Goal: Task Accomplishment & Management: Complete application form

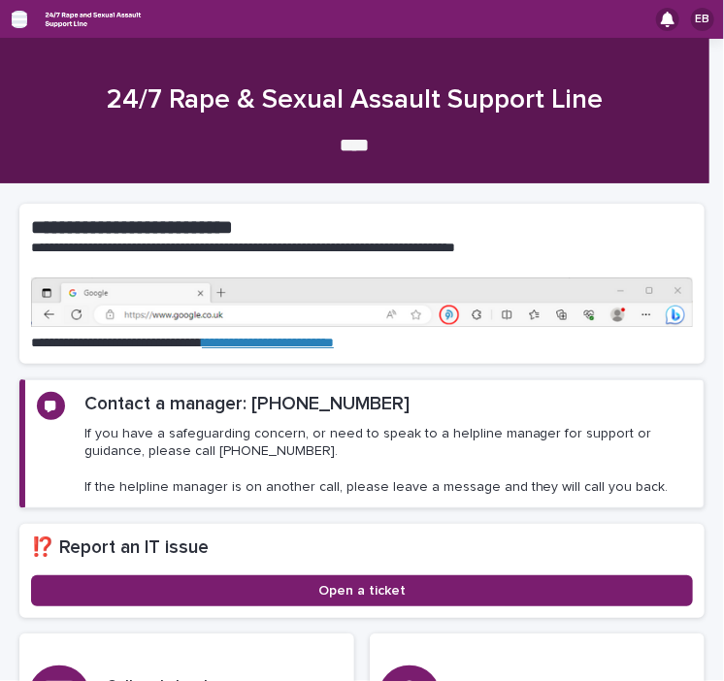
click at [17, 22] on icon "button" at bounding box center [20, 19] width 16 height 17
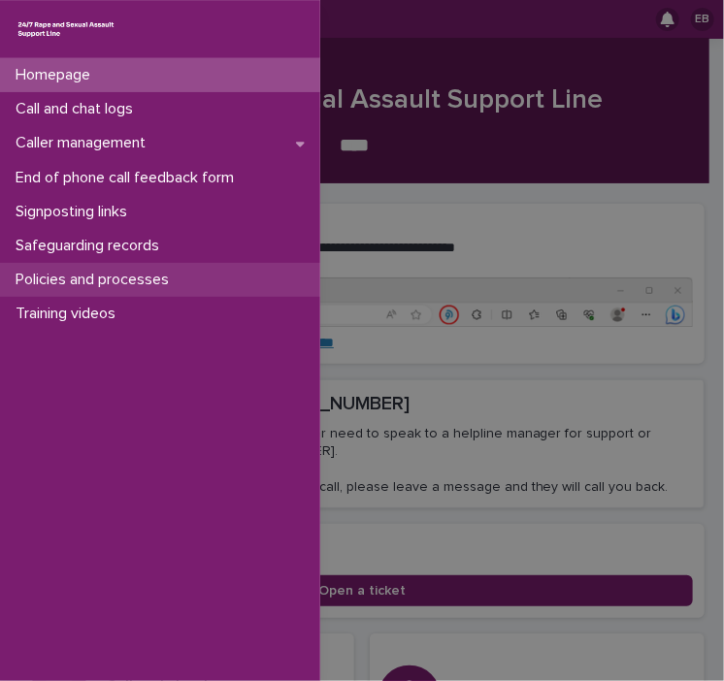
click at [60, 279] on p "Policies and processes" at bounding box center [96, 280] width 177 height 18
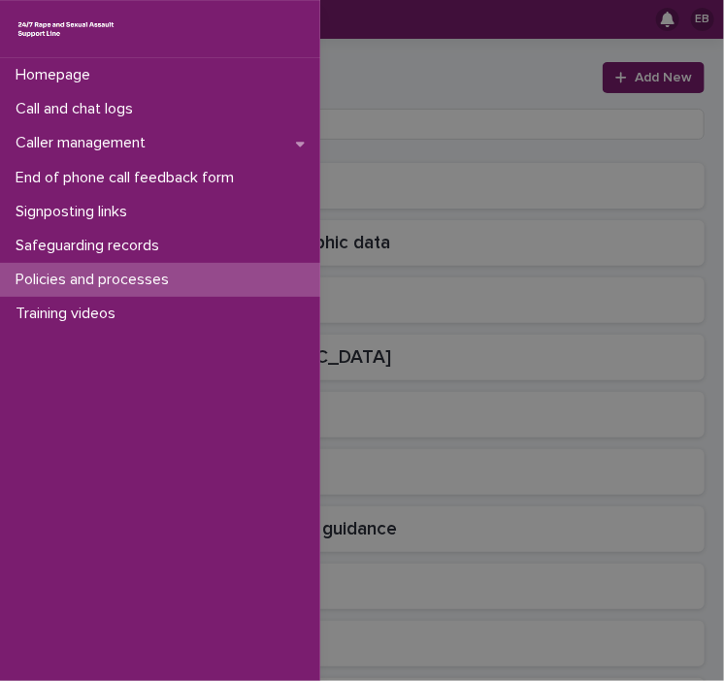
click at [399, 55] on div "Homepage Call and chat logs Caller management End of phone call feedback form S…" at bounding box center [362, 340] width 724 height 681
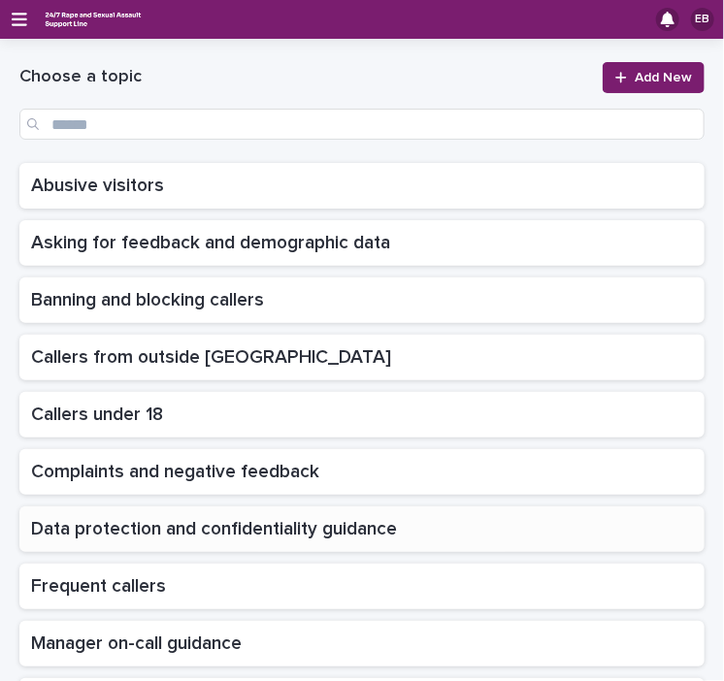
scroll to position [244, 0]
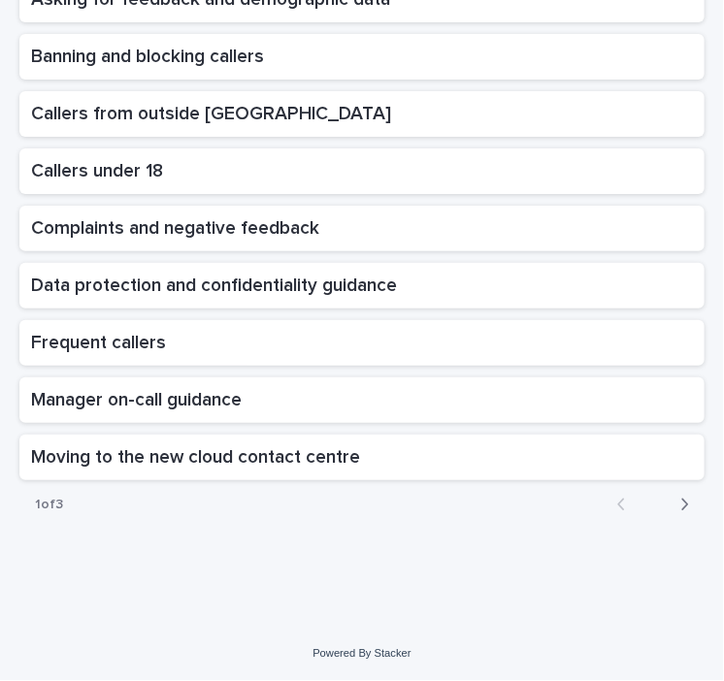
click at [680, 505] on icon "button" at bounding box center [684, 504] width 9 height 17
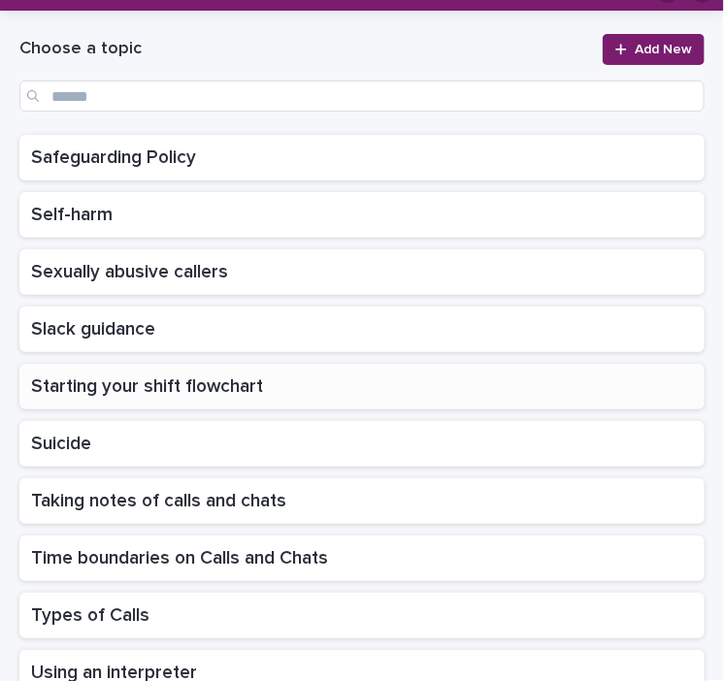
scroll to position [15, 0]
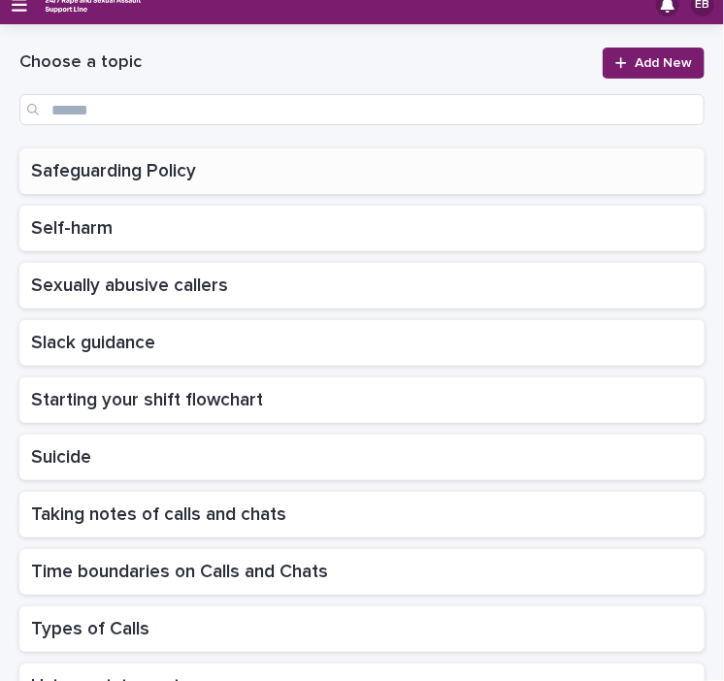
click at [97, 170] on p "Safeguarding Policy" at bounding box center [115, 169] width 169 height 26
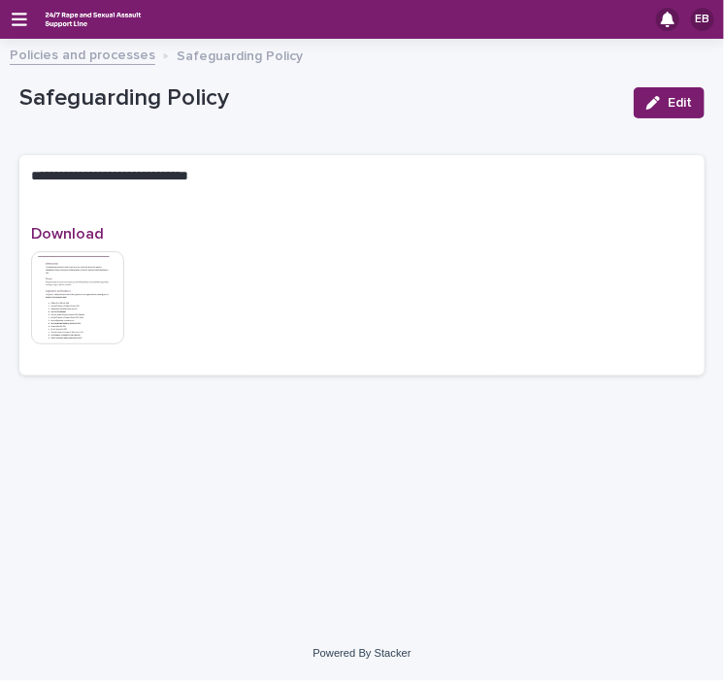
click at [82, 284] on img at bounding box center [77, 297] width 93 height 93
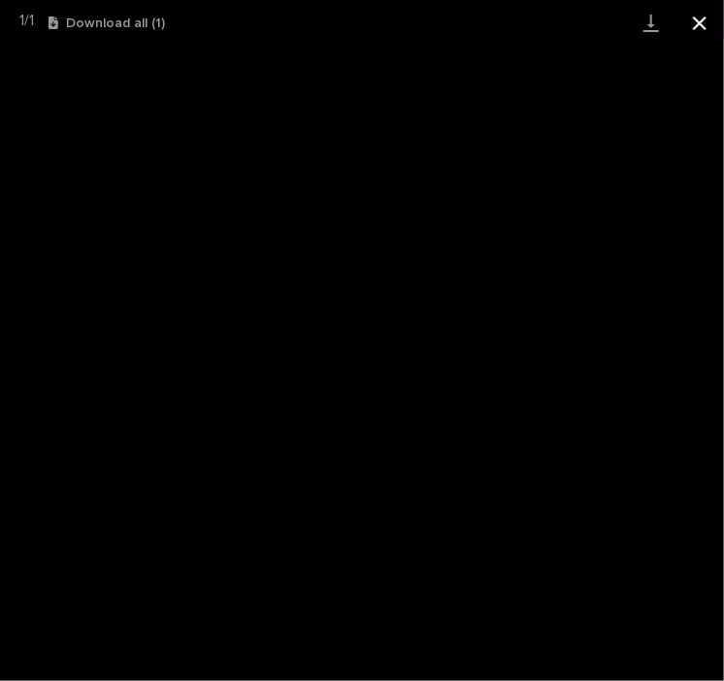
click at [708, 17] on button "Close gallery" at bounding box center [700, 23] width 49 height 46
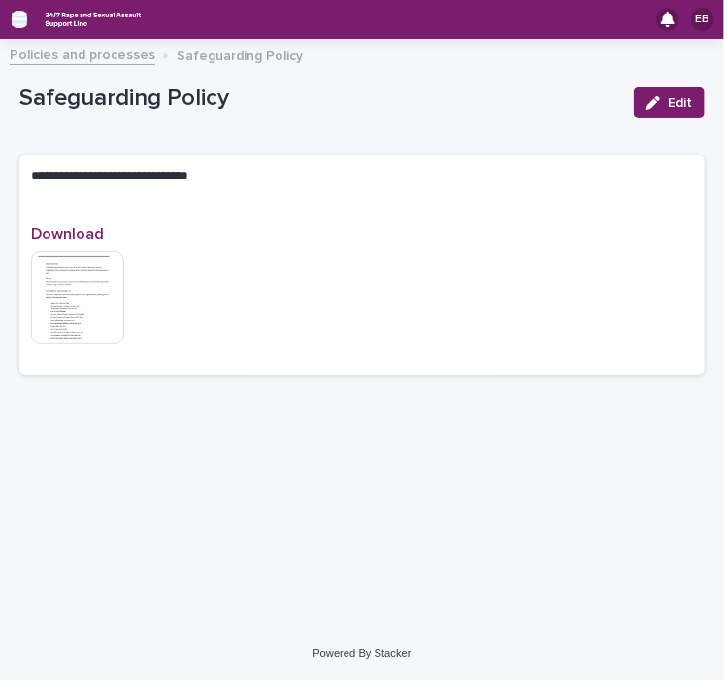
click at [16, 22] on icon "button" at bounding box center [20, 19] width 16 height 17
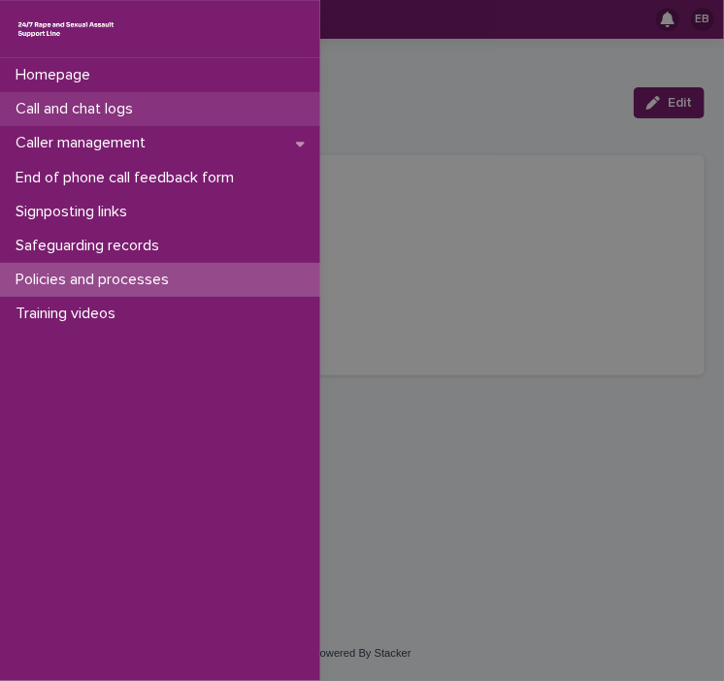
click at [61, 107] on p "Call and chat logs" at bounding box center [78, 109] width 141 height 18
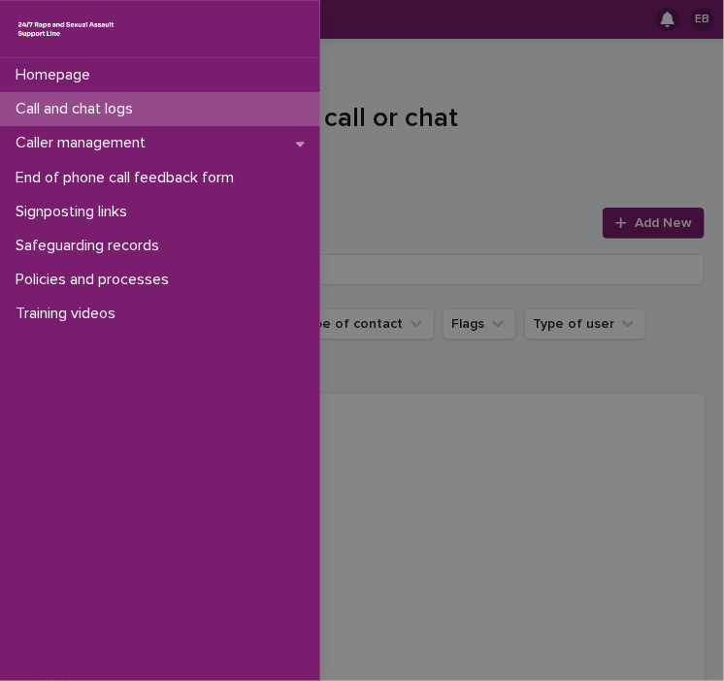
click at [638, 215] on div "Homepage Call and chat logs Caller management End of phone call feedback form S…" at bounding box center [362, 340] width 724 height 681
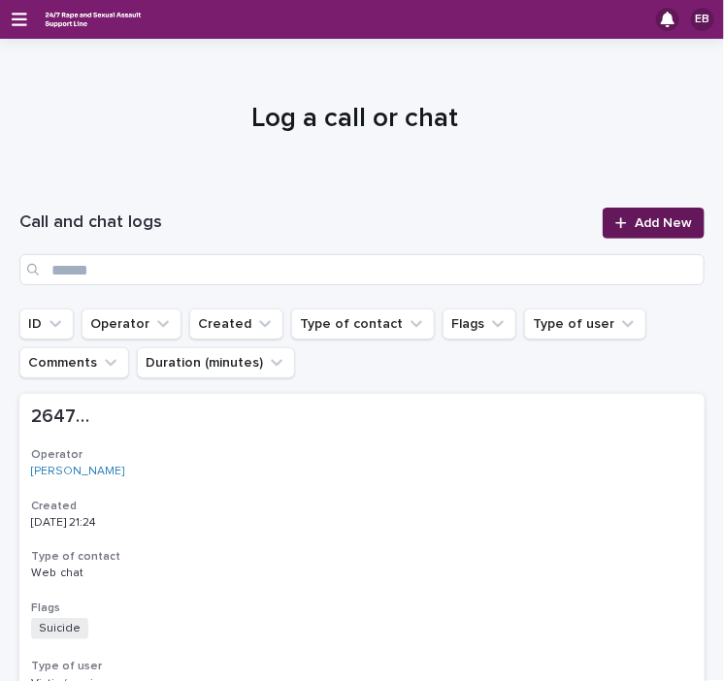
click at [652, 216] on span "Add New" at bounding box center [663, 223] width 57 height 14
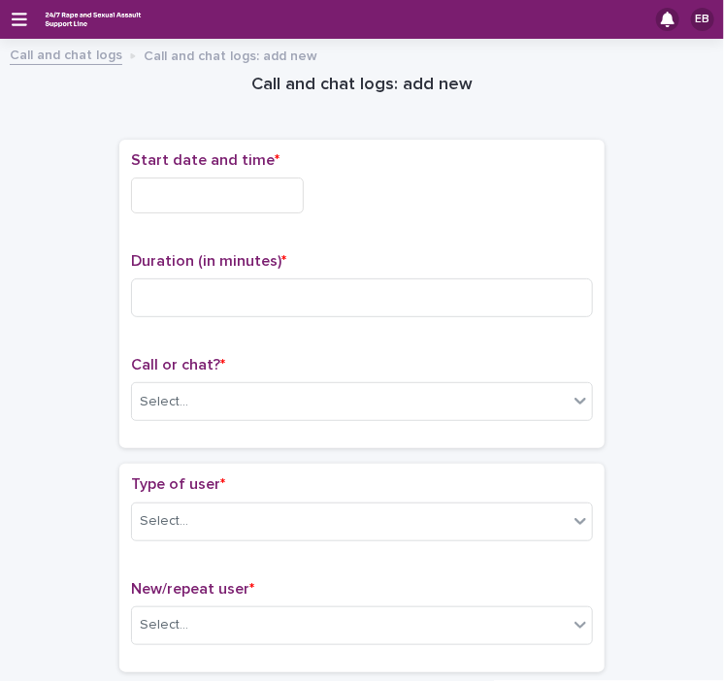
click at [216, 193] on input "text" at bounding box center [217, 196] width 173 height 36
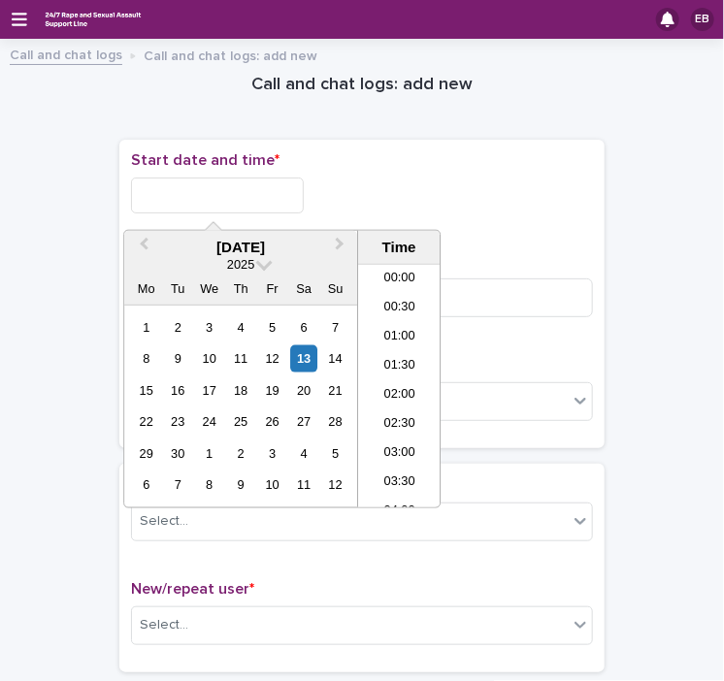
scroll to position [1029, 0]
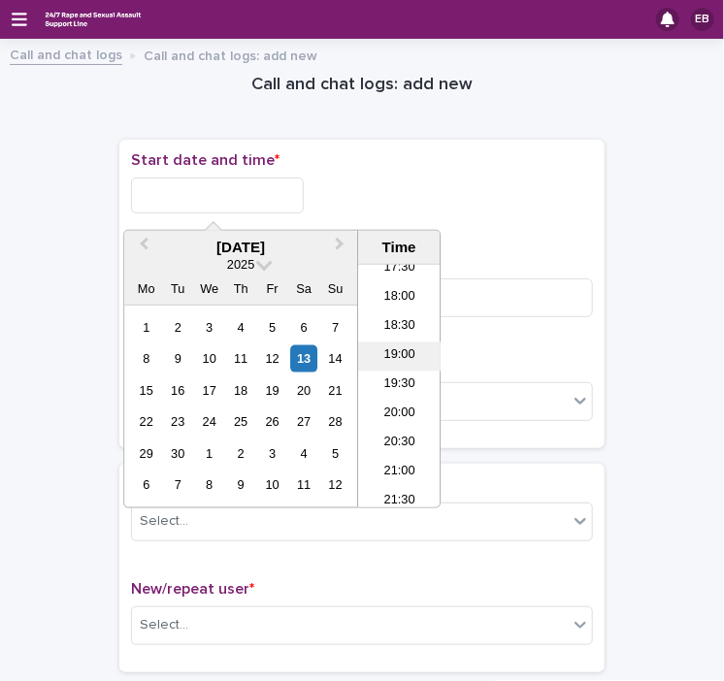
click at [394, 350] on li "19:00" at bounding box center [399, 357] width 83 height 29
type input "**********"
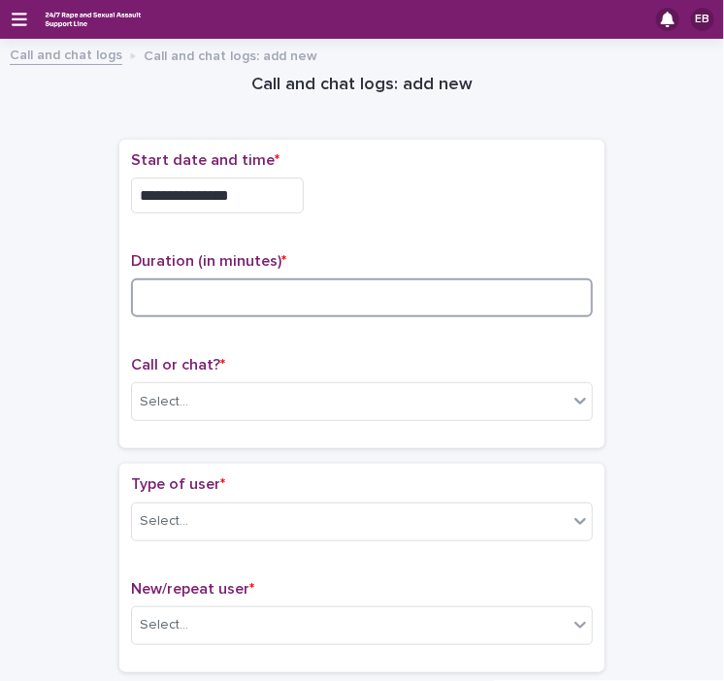
click at [256, 291] on input at bounding box center [362, 298] width 462 height 39
type input "**"
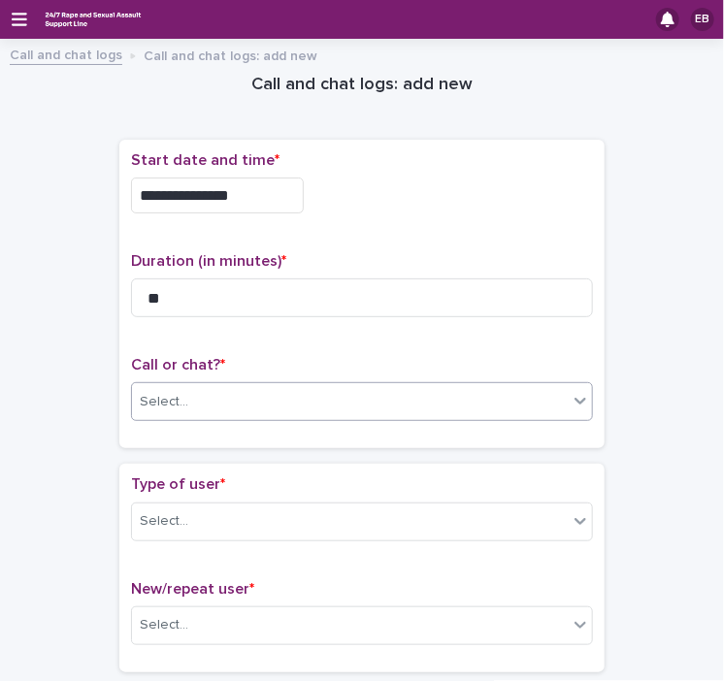
click at [267, 400] on div "Select..." at bounding box center [350, 402] width 436 height 32
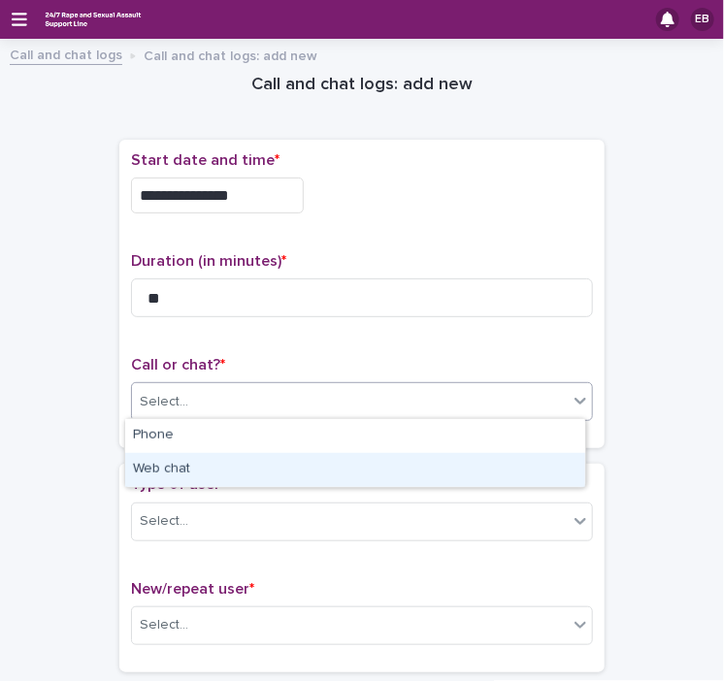
click at [217, 471] on div "Web chat" at bounding box center [355, 470] width 460 height 34
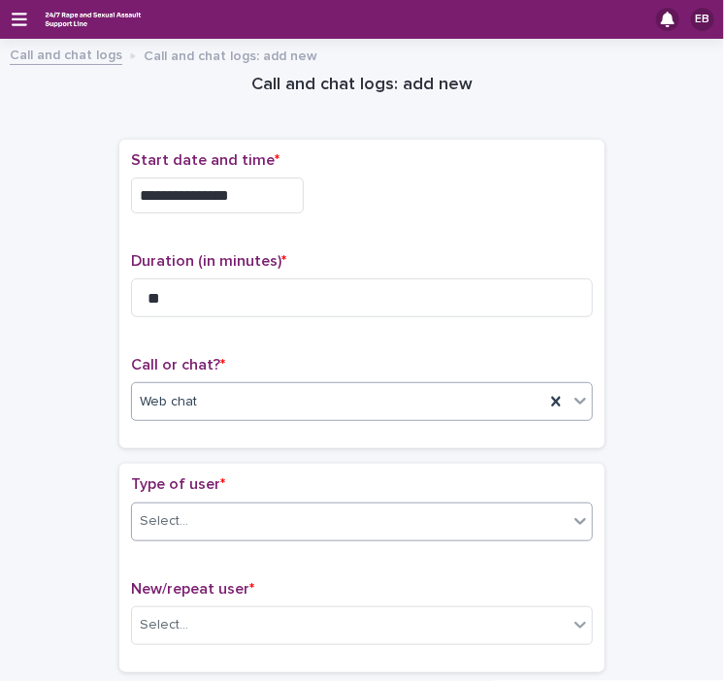
click at [229, 523] on div "Select..." at bounding box center [350, 522] width 436 height 32
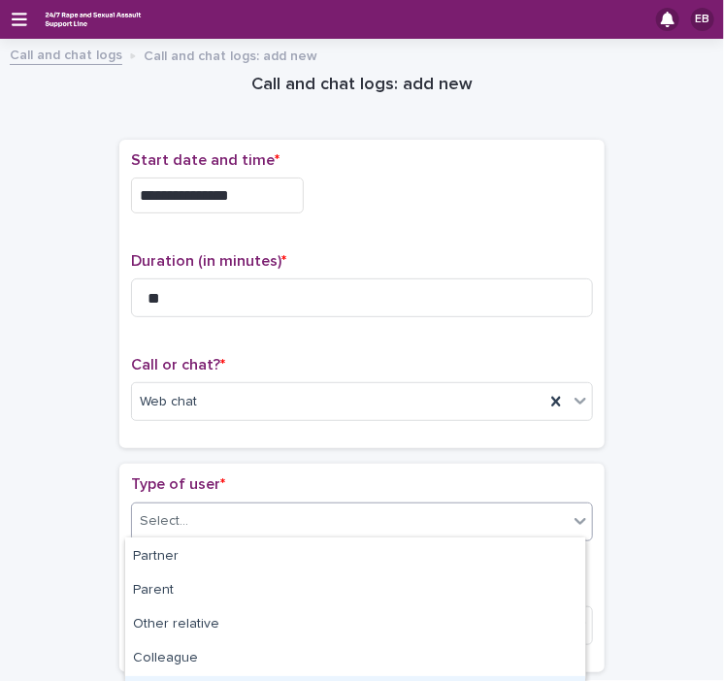
scroll to position [68, 0]
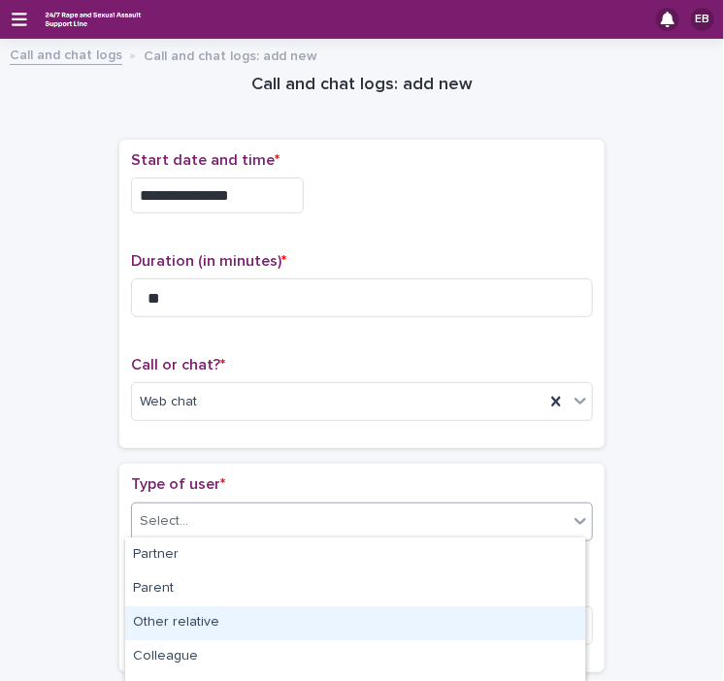
click at [193, 615] on div "Other relative" at bounding box center [355, 624] width 460 height 34
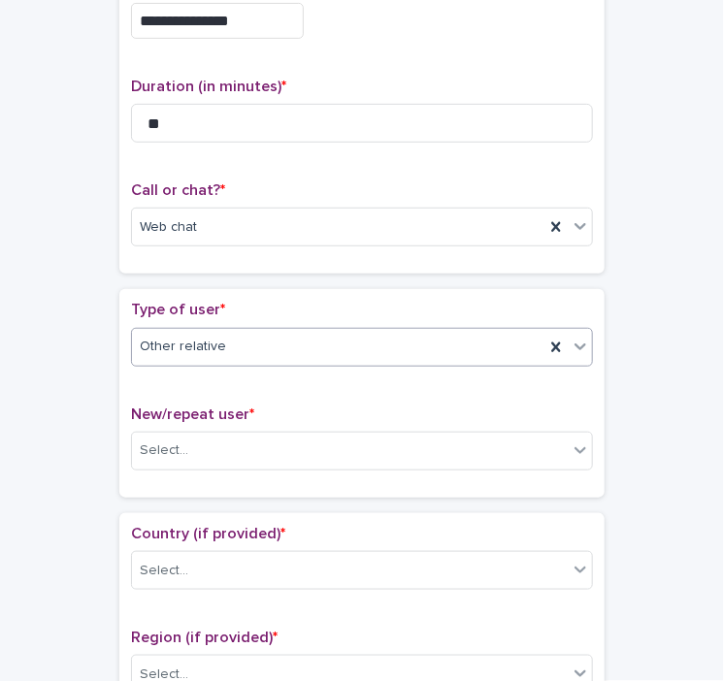
scroll to position [178, 0]
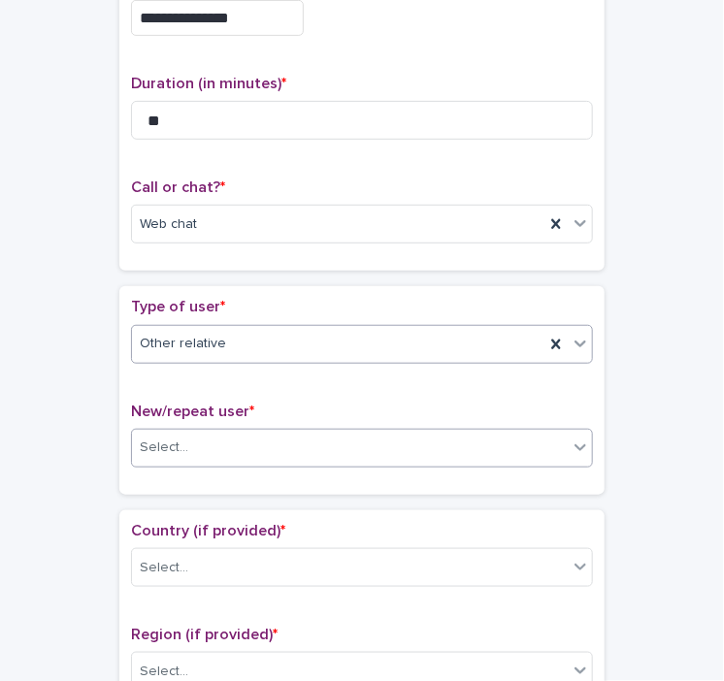
click at [513, 454] on div "Select..." at bounding box center [350, 448] width 436 height 32
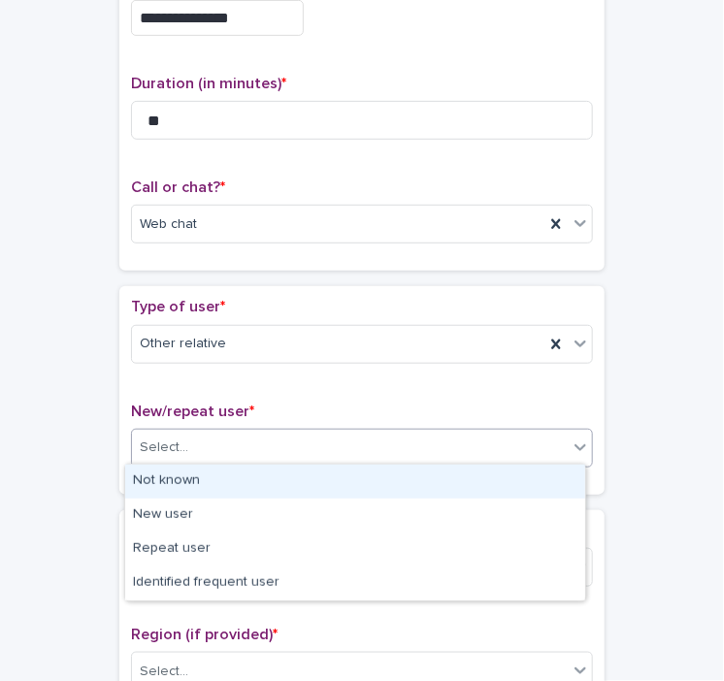
click at [330, 478] on div "Not known" at bounding box center [355, 482] width 460 height 34
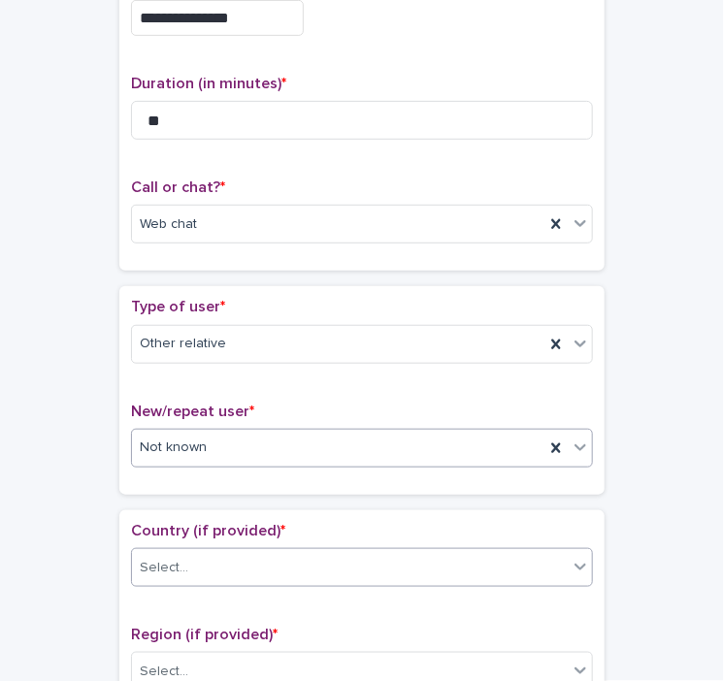
click at [307, 573] on div "Select..." at bounding box center [350, 568] width 436 height 32
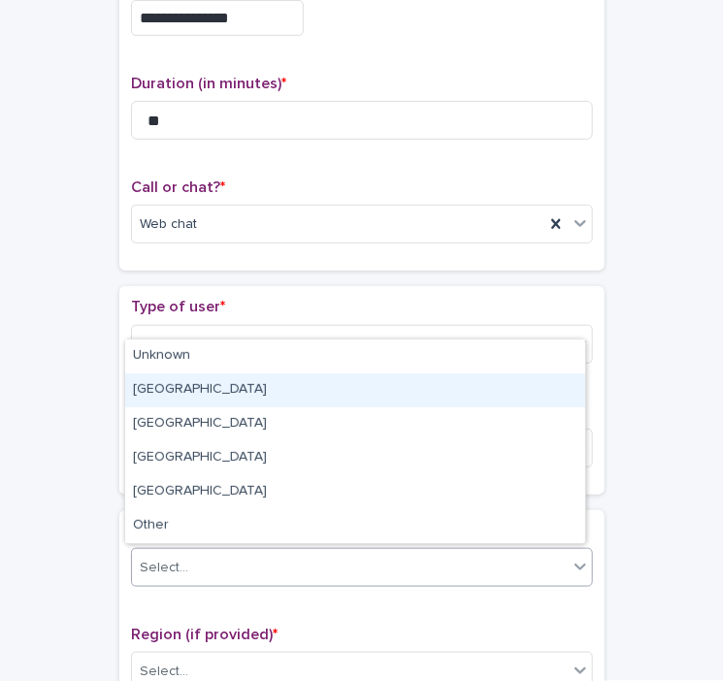
click at [237, 381] on div "[GEOGRAPHIC_DATA]" at bounding box center [355, 391] width 460 height 34
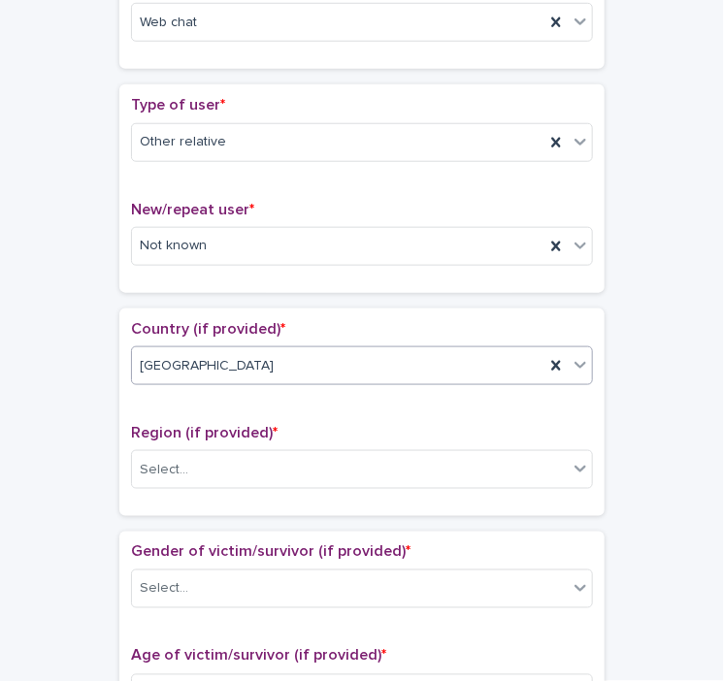
scroll to position [493, 0]
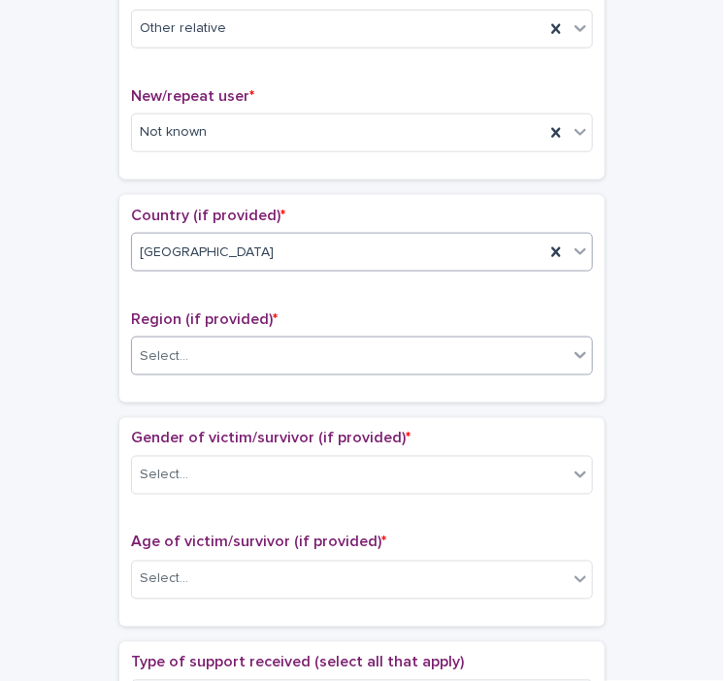
click at [291, 354] on div "Select..." at bounding box center [350, 357] width 436 height 32
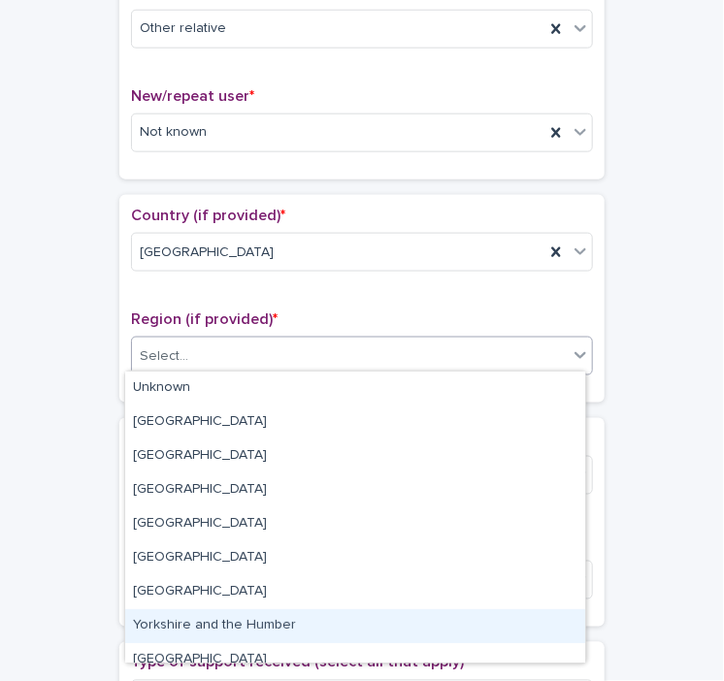
click at [249, 625] on div "Yorkshire and the Humber" at bounding box center [355, 627] width 460 height 34
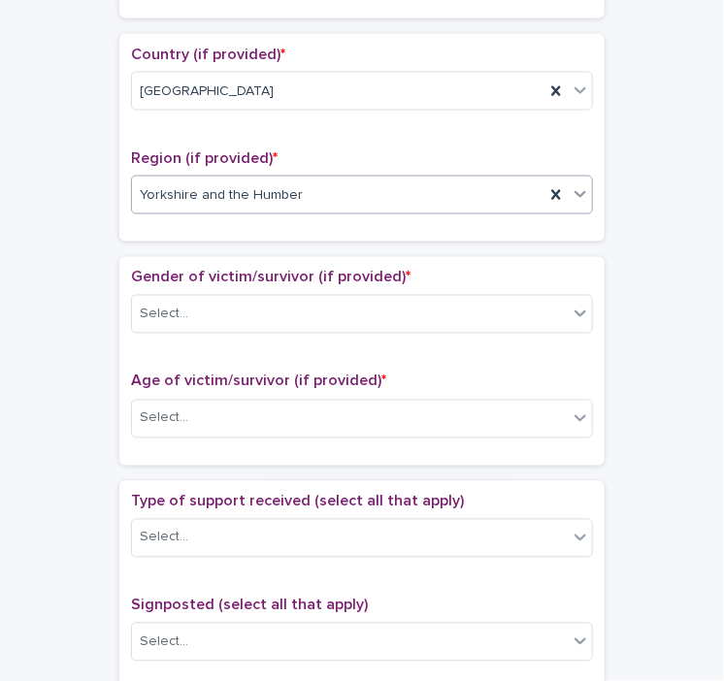
scroll to position [655, 0]
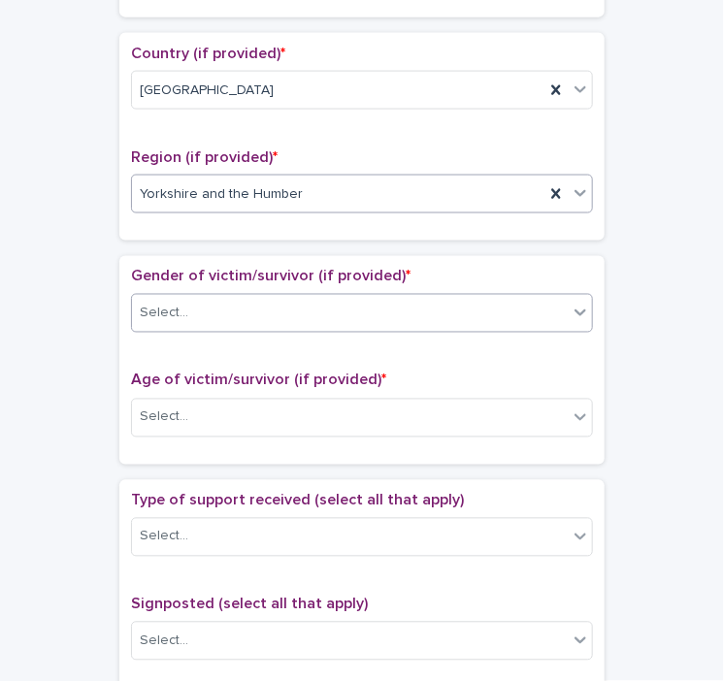
click at [361, 308] on div "Select..." at bounding box center [350, 314] width 436 height 32
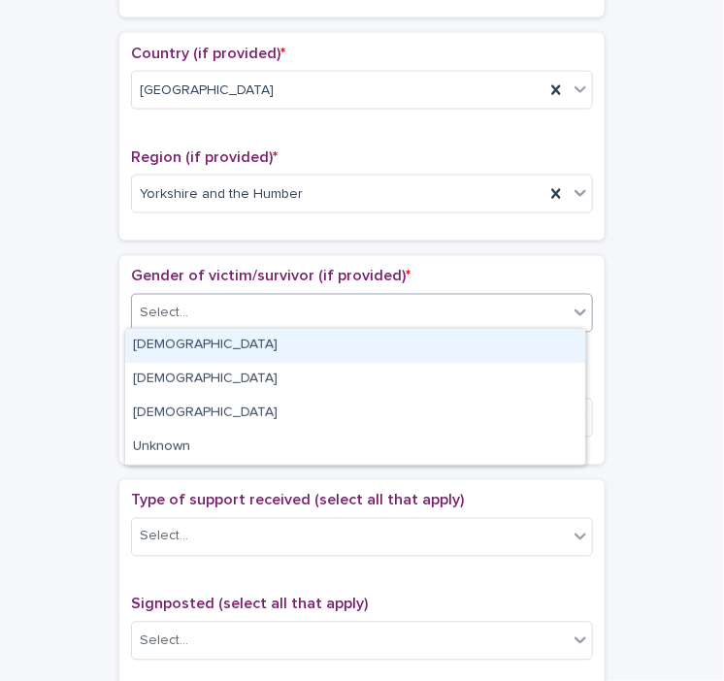
click at [323, 344] on div "[DEMOGRAPHIC_DATA]" at bounding box center [355, 346] width 460 height 34
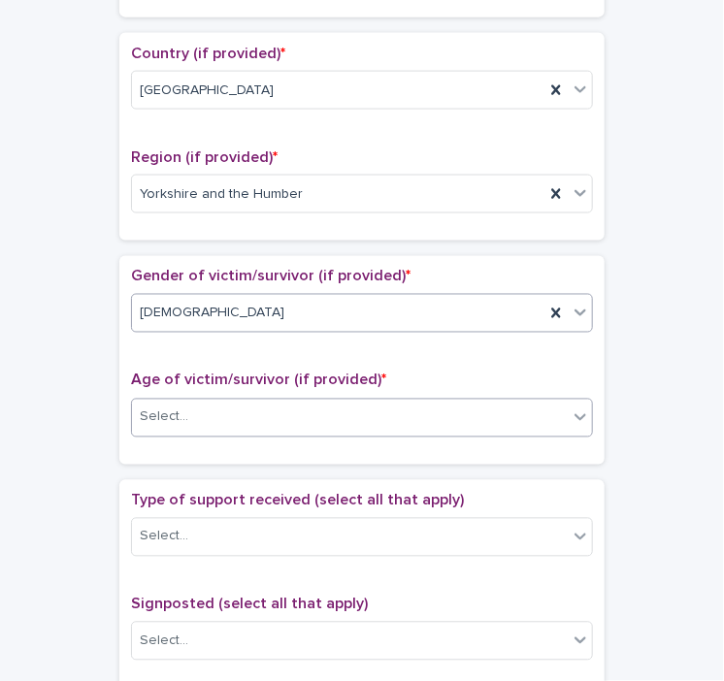
click at [340, 420] on div "Select..." at bounding box center [350, 418] width 436 height 32
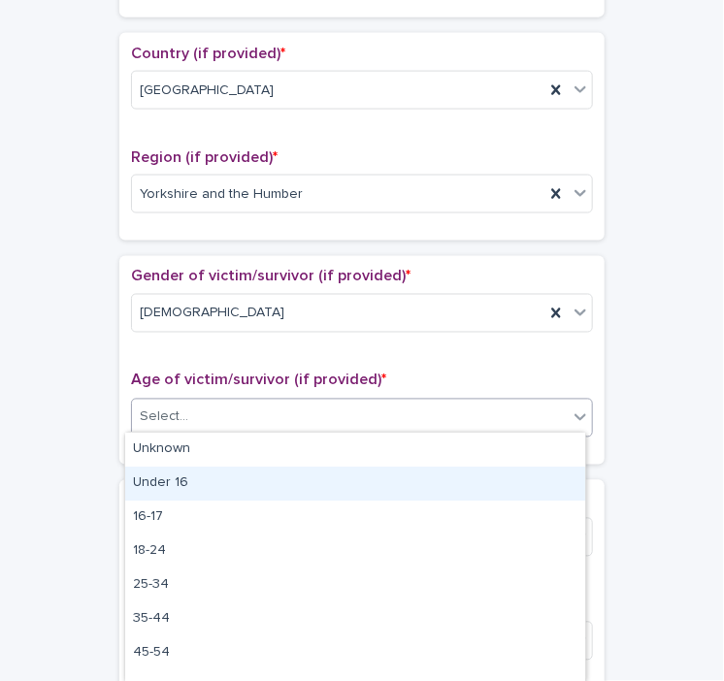
click at [244, 482] on div "Under 16" at bounding box center [355, 484] width 460 height 34
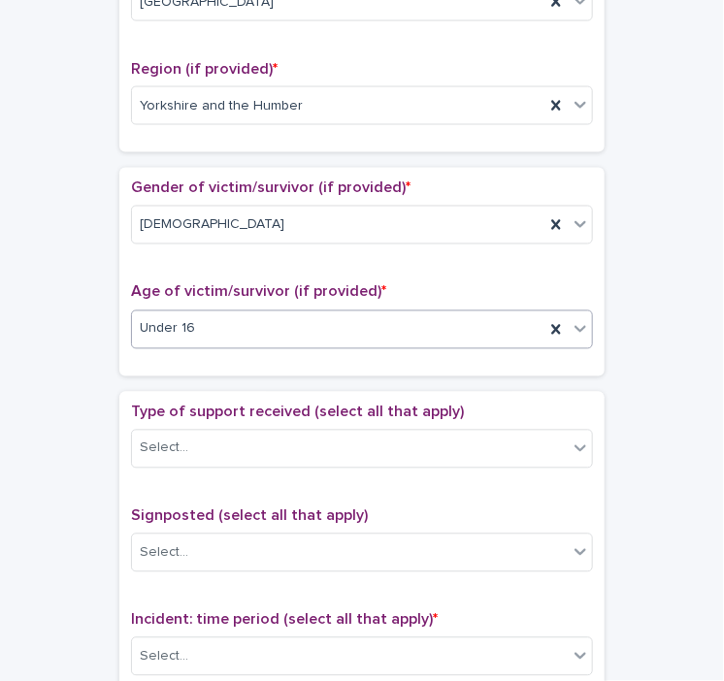
scroll to position [777, 0]
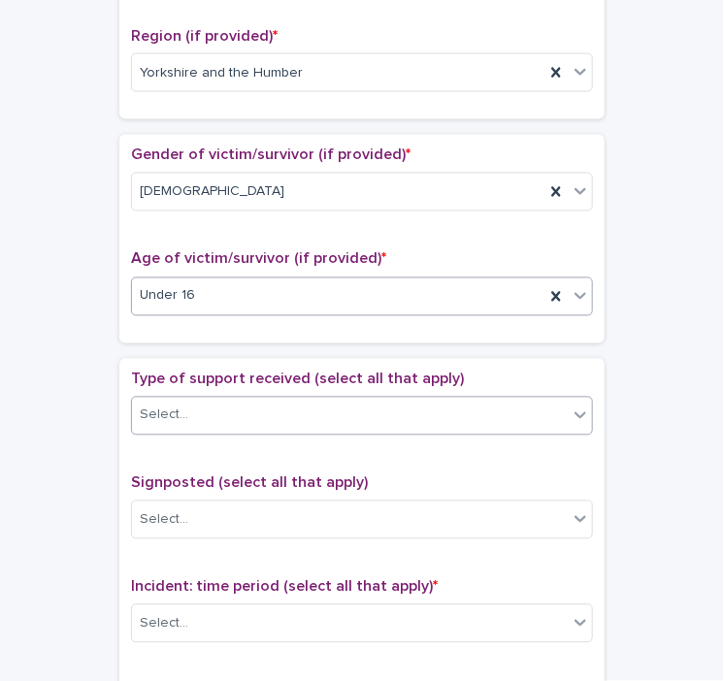
click at [383, 405] on div "Select..." at bounding box center [350, 416] width 436 height 32
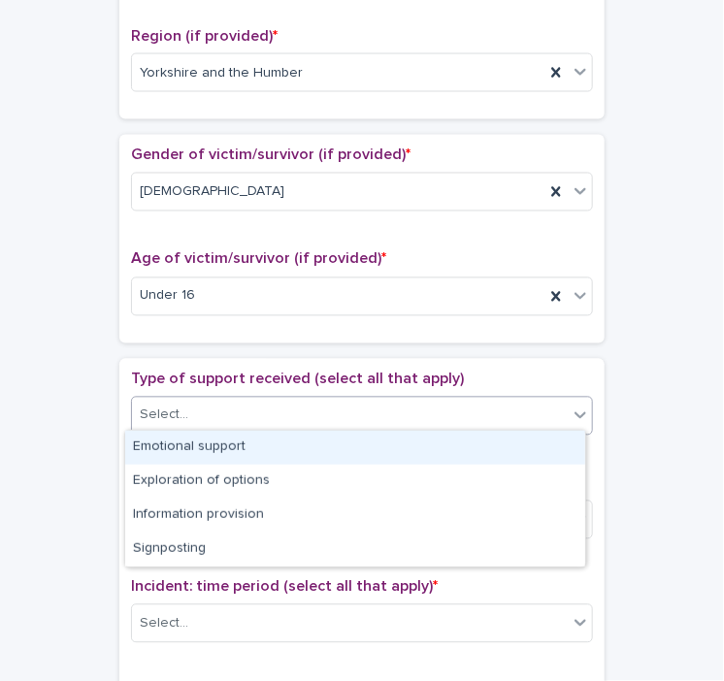
click at [311, 449] on div "Emotional support" at bounding box center [355, 448] width 460 height 34
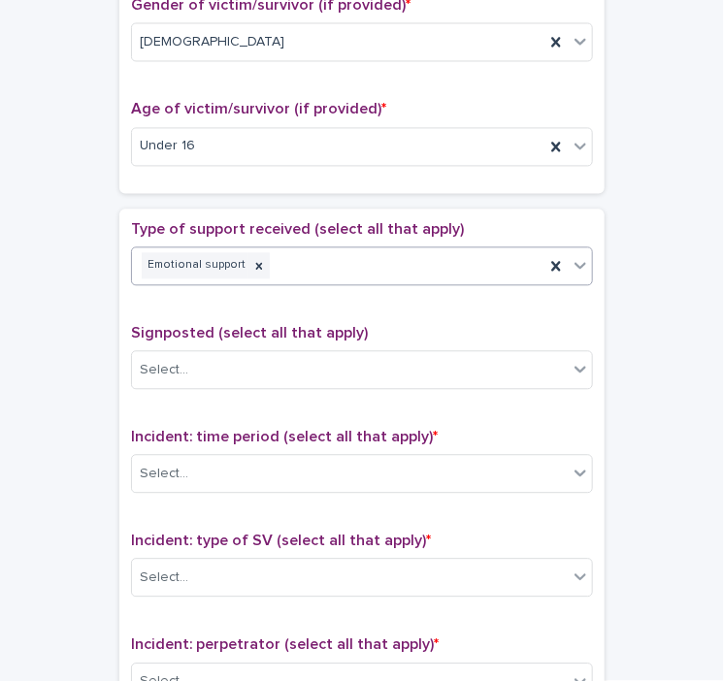
scroll to position [954, 0]
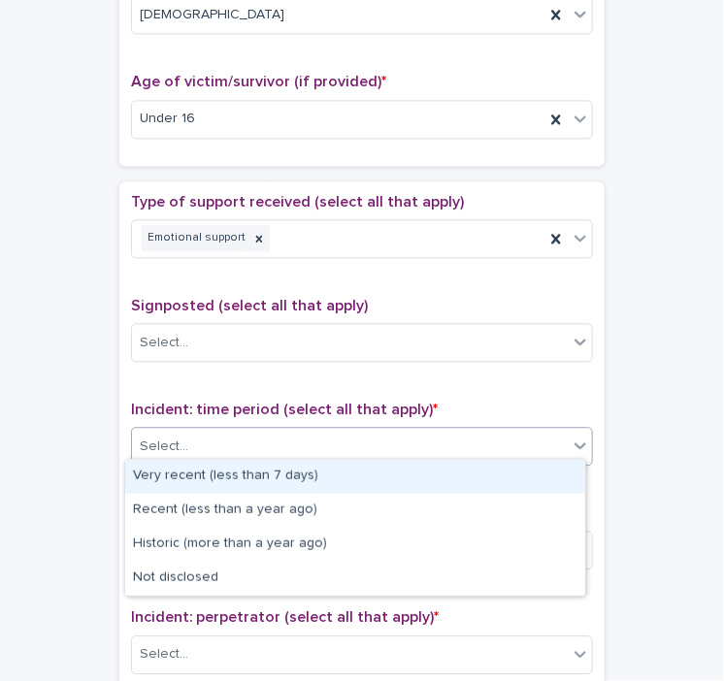
click at [411, 446] on div "Select..." at bounding box center [350, 447] width 436 height 32
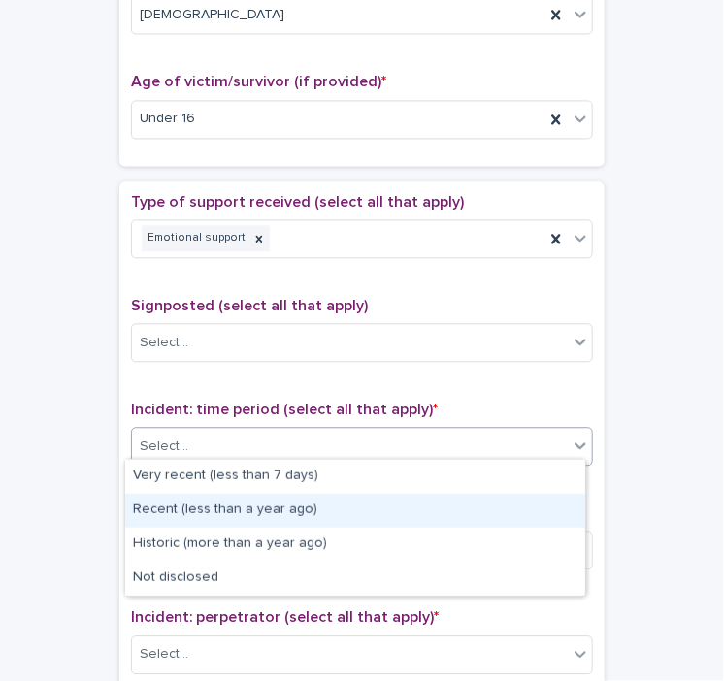
click at [281, 510] on div "Recent (less than a year ago)" at bounding box center [355, 511] width 460 height 34
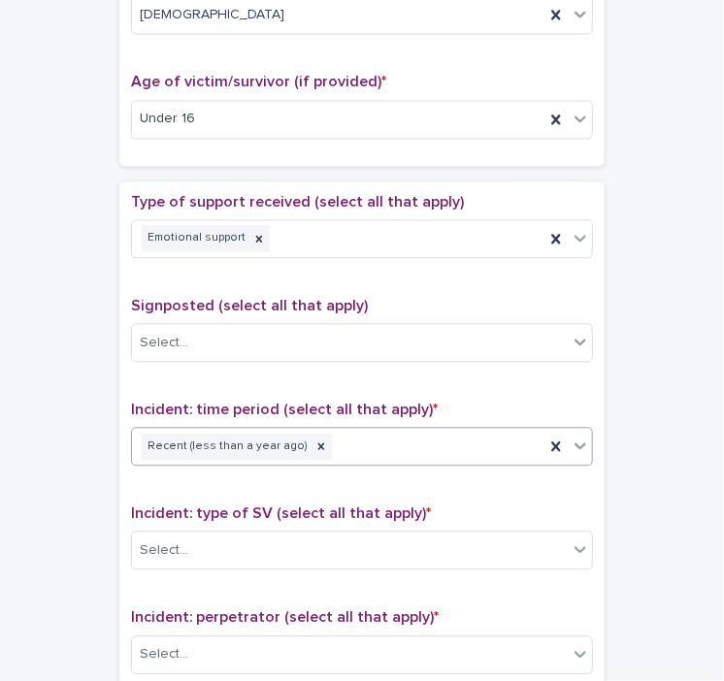
scroll to position [1195, 0]
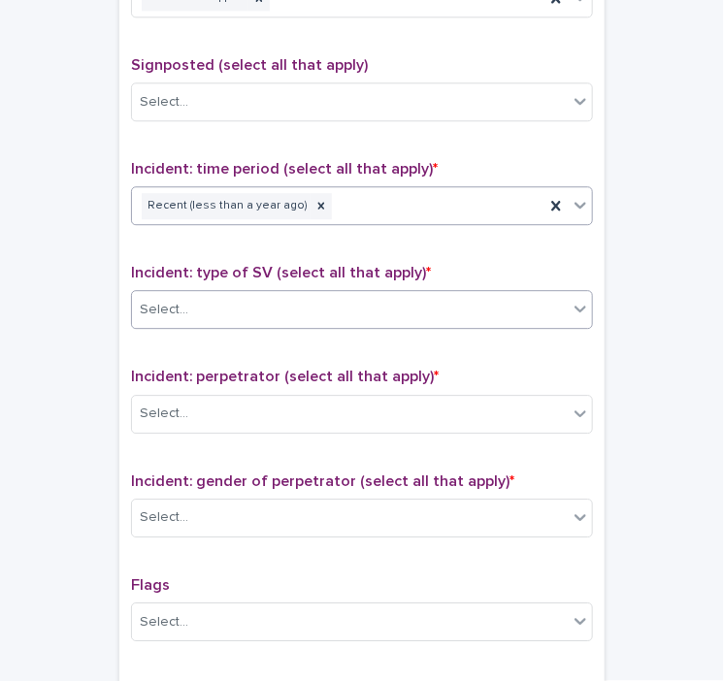
click at [353, 301] on div "Select..." at bounding box center [350, 310] width 436 height 32
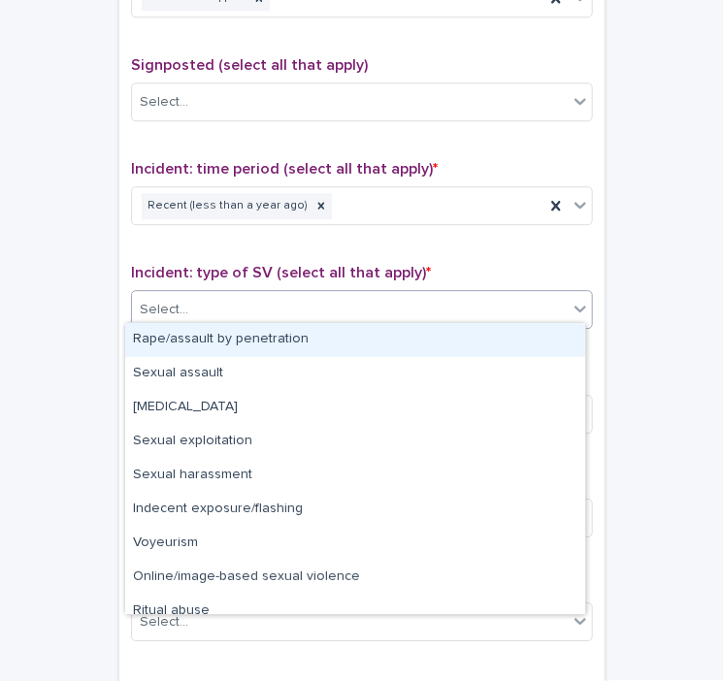
click at [290, 339] on div "Rape/assault by penetration" at bounding box center [355, 340] width 460 height 34
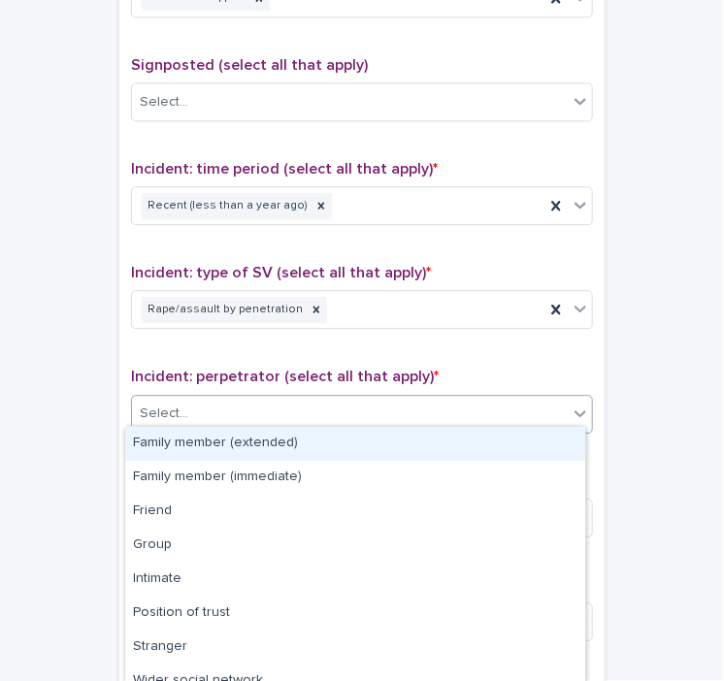
click at [326, 411] on div "Select..." at bounding box center [350, 414] width 436 height 32
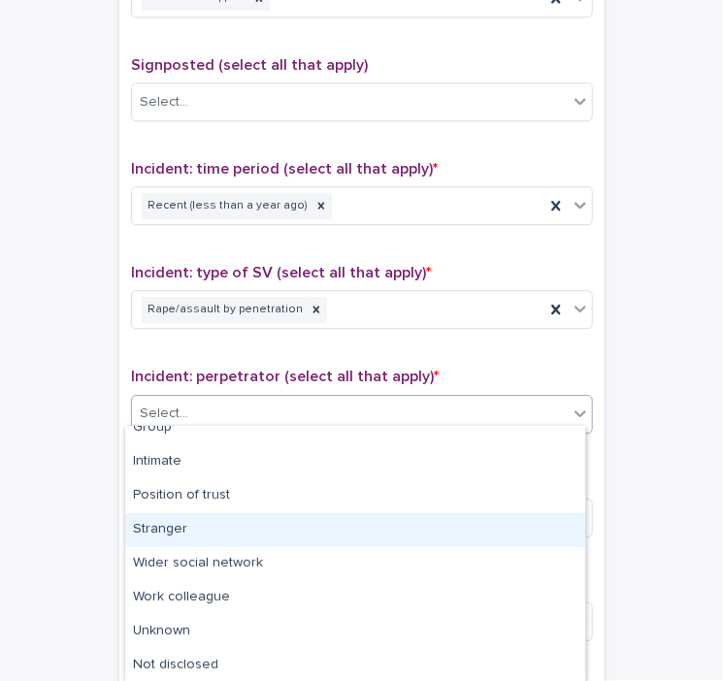
scroll to position [116, 0]
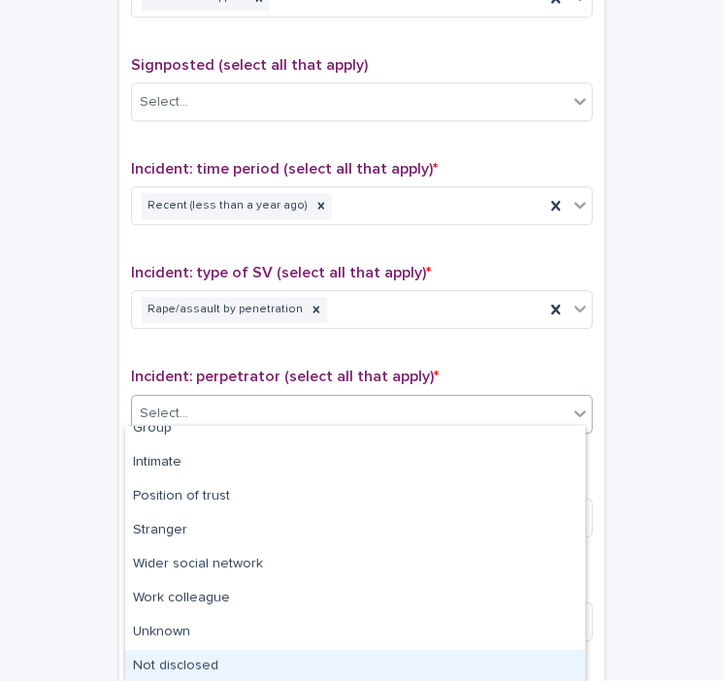
click at [185, 657] on div "Not disclosed" at bounding box center [355, 667] width 460 height 34
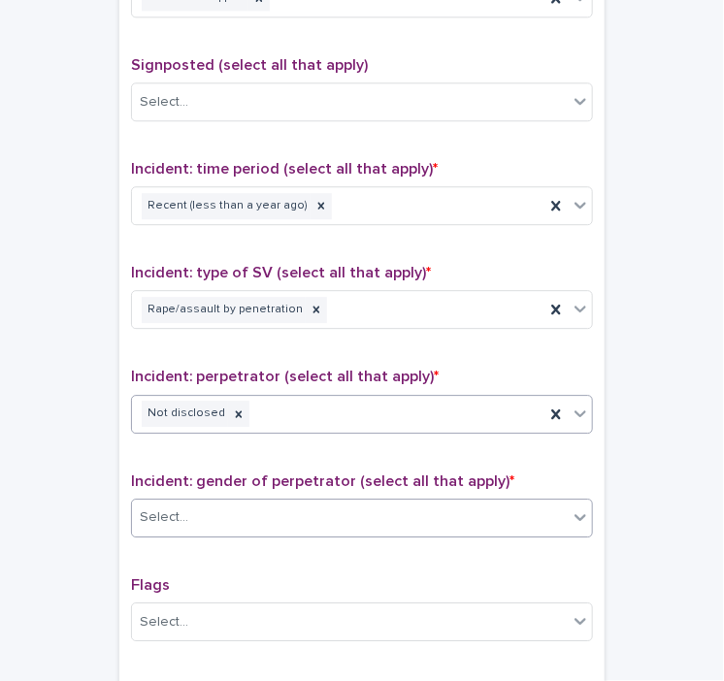
click at [293, 517] on div "Select..." at bounding box center [350, 518] width 436 height 32
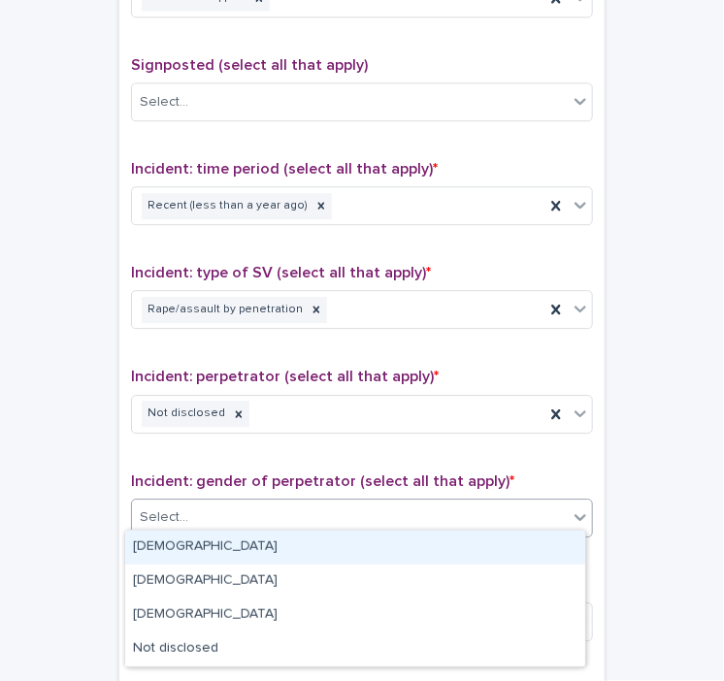
click at [243, 550] on div "[DEMOGRAPHIC_DATA]" at bounding box center [355, 548] width 460 height 34
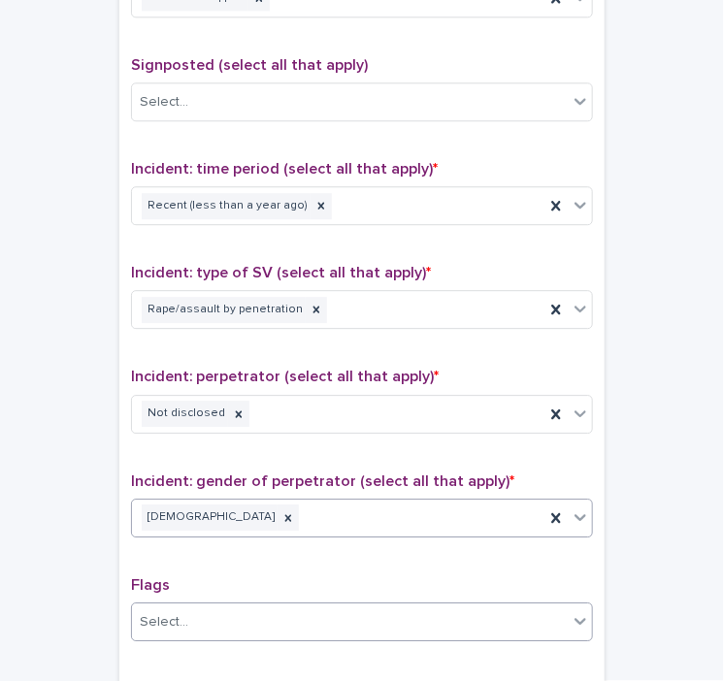
scroll to position [1479, 0]
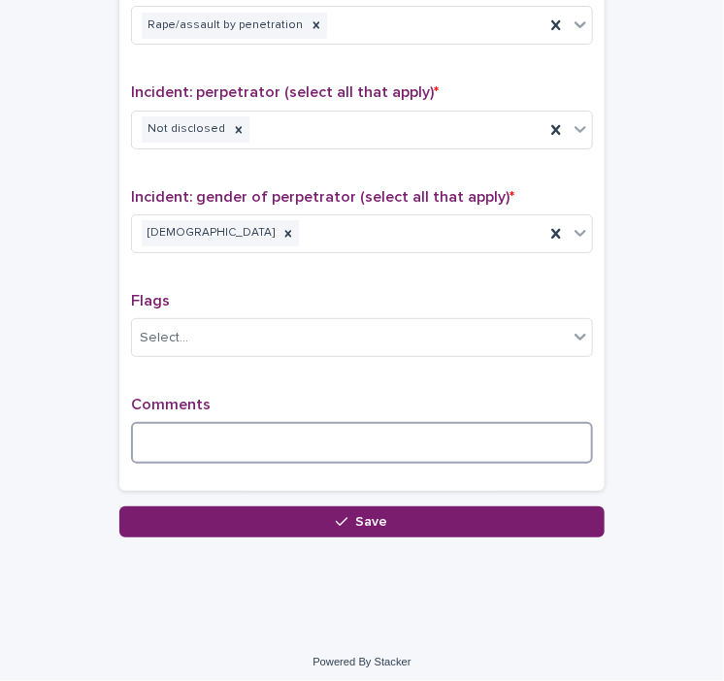
click at [179, 429] on textarea at bounding box center [362, 443] width 462 height 42
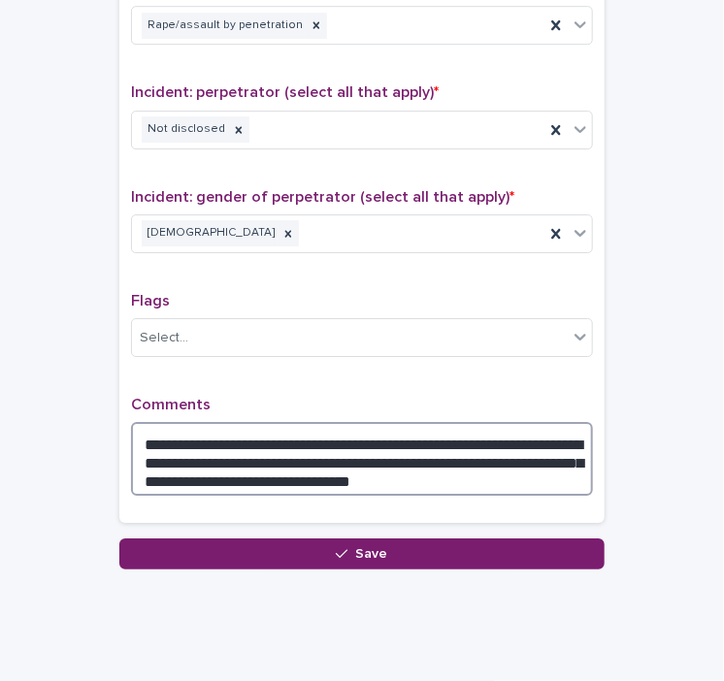
click at [224, 465] on textarea "**********" at bounding box center [362, 459] width 462 height 74
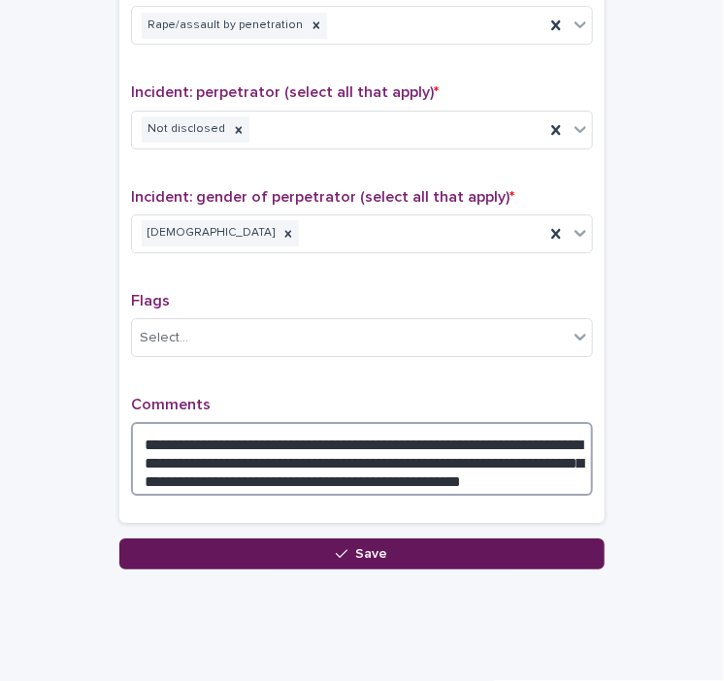
type textarea "**********"
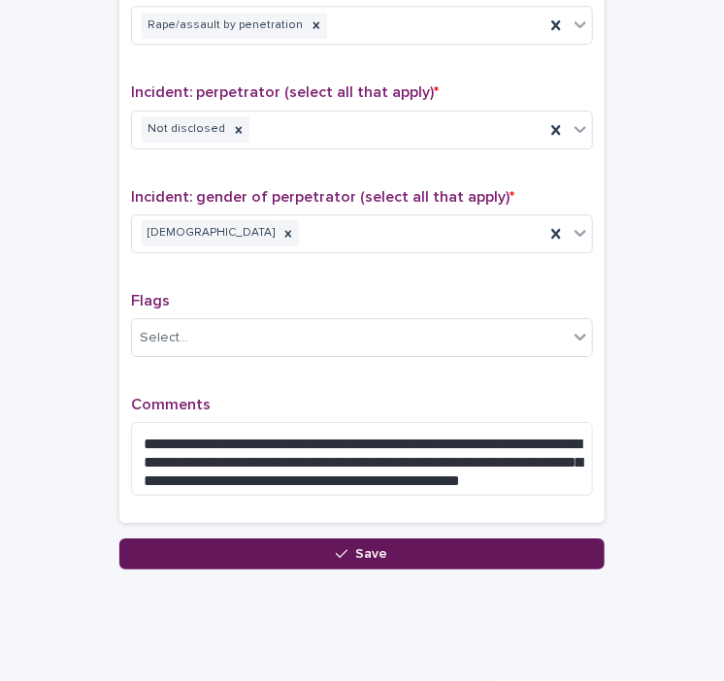
click at [391, 548] on button "Save" at bounding box center [361, 554] width 485 height 31
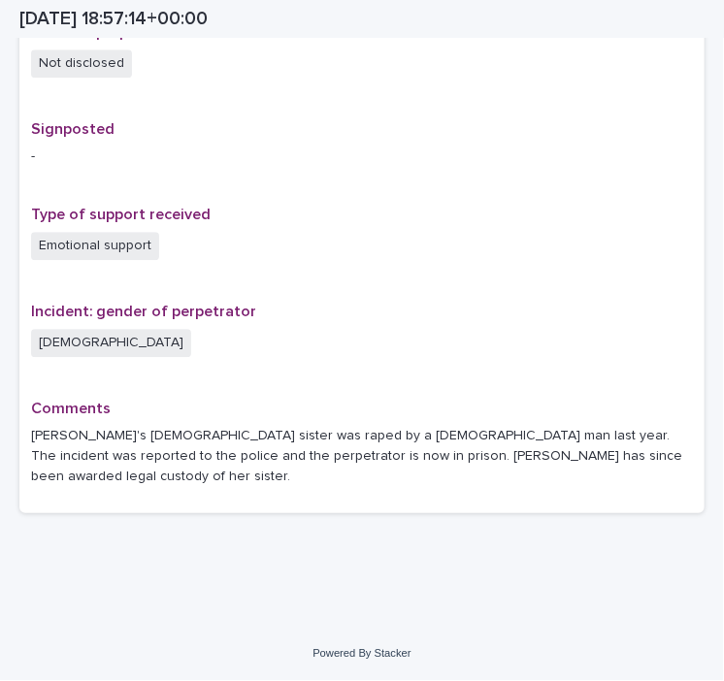
scroll to position [1182, 0]
